Goal: Find specific page/section: Find specific page/section

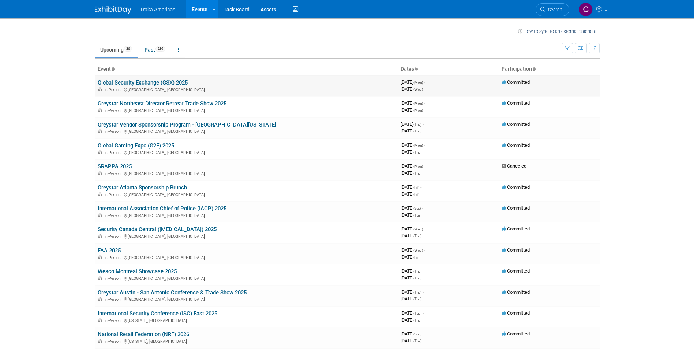
click at [154, 81] on link "Global Security Exchange (GSX) 2025" at bounding box center [143, 82] width 90 height 7
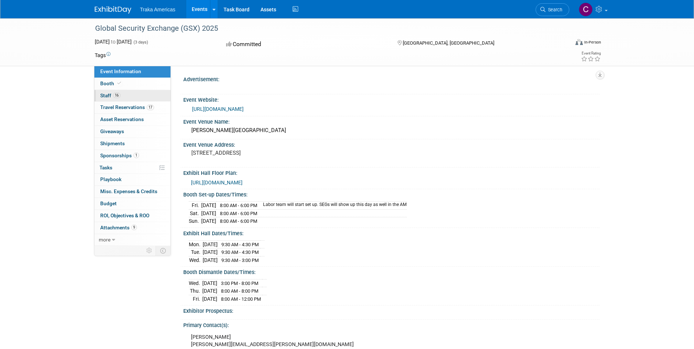
click at [114, 93] on span "16" at bounding box center [116, 95] width 7 height 5
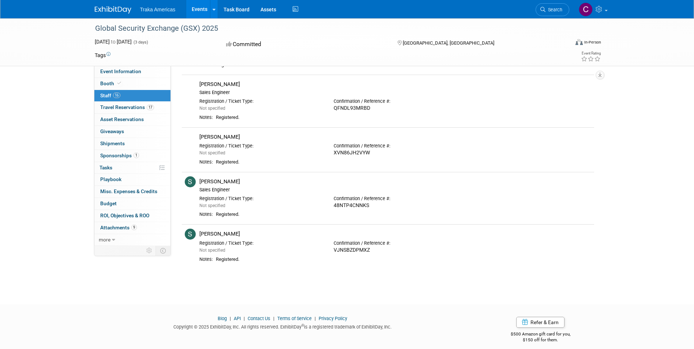
scroll to position [575, 0]
click at [275, 305] on footer "Blog | API | Contact Us | Terms of Service | Privacy Policy Copyright © 2025 Ex…" at bounding box center [347, 329] width 694 height 51
drag, startPoint x: 234, startPoint y: 234, endPoint x: 197, endPoint y: 231, distance: 36.4
click at [197, 231] on div "[PERSON_NAME]" at bounding box center [395, 232] width 403 height 9
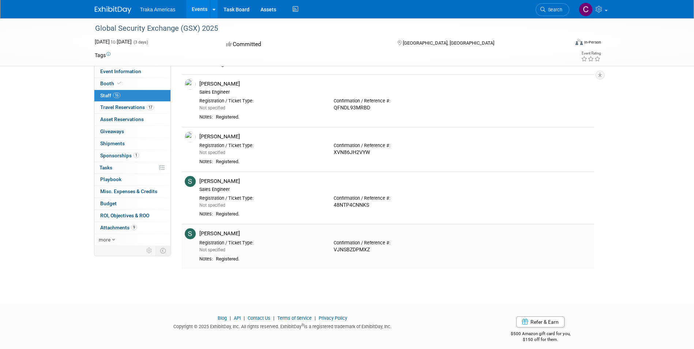
copy div "[PERSON_NAME]"
